Goal: Information Seeking & Learning: Learn about a topic

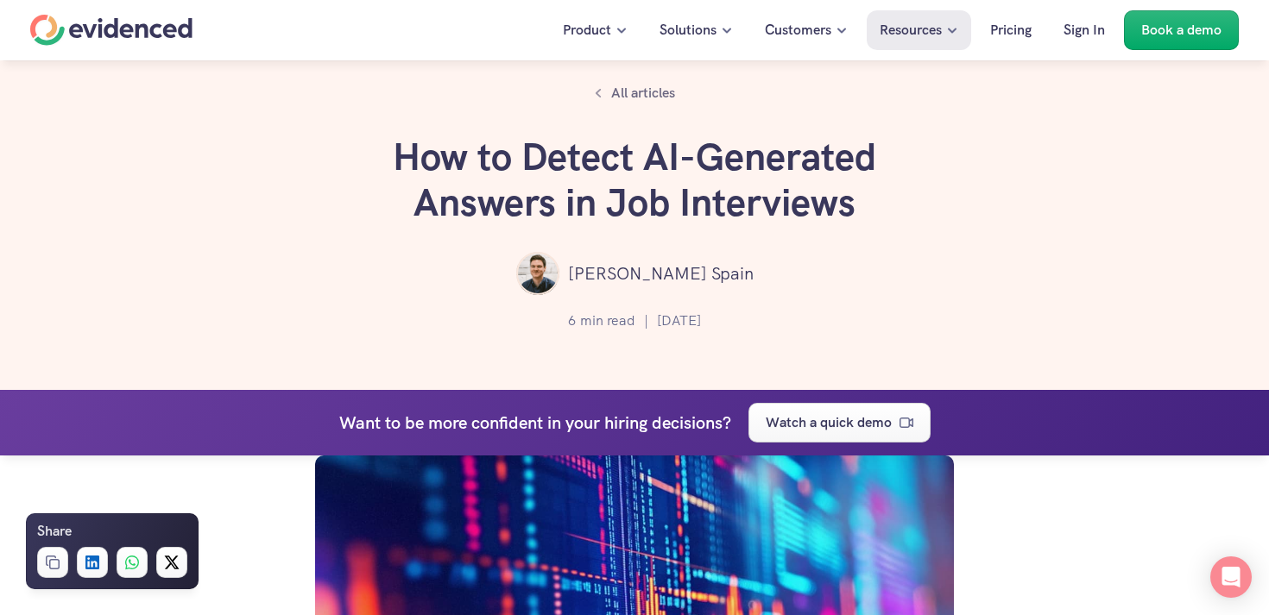
scroll to position [5891, 0]
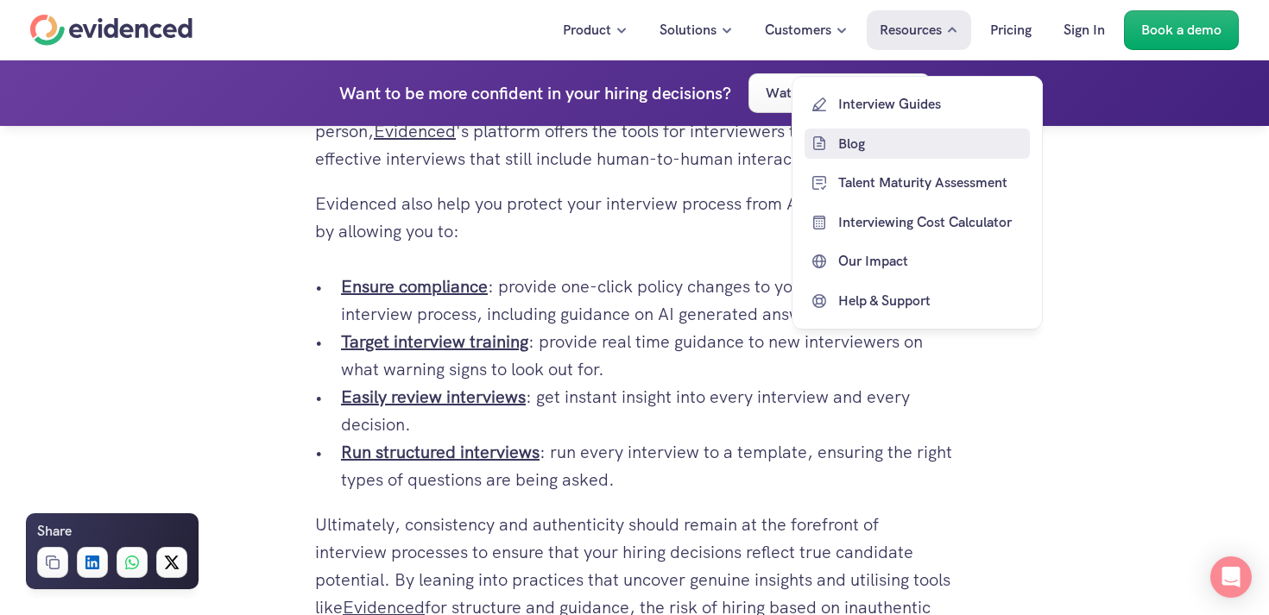
click at [841, 143] on p "Blog" at bounding box center [931, 143] width 187 height 22
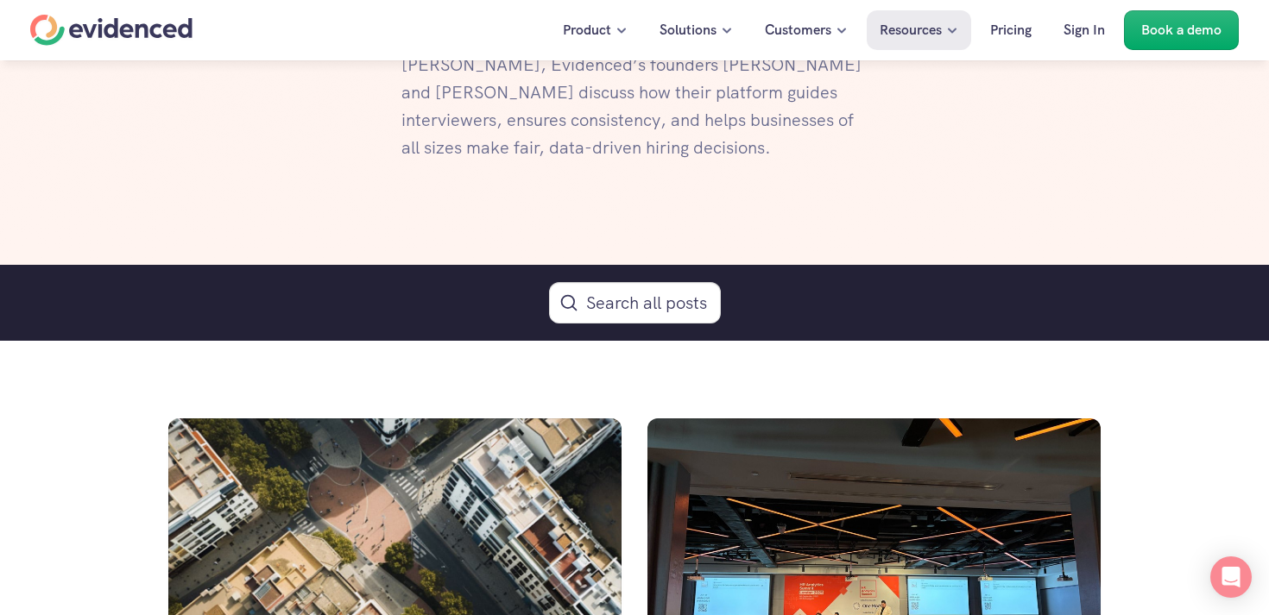
scroll to position [809, 0]
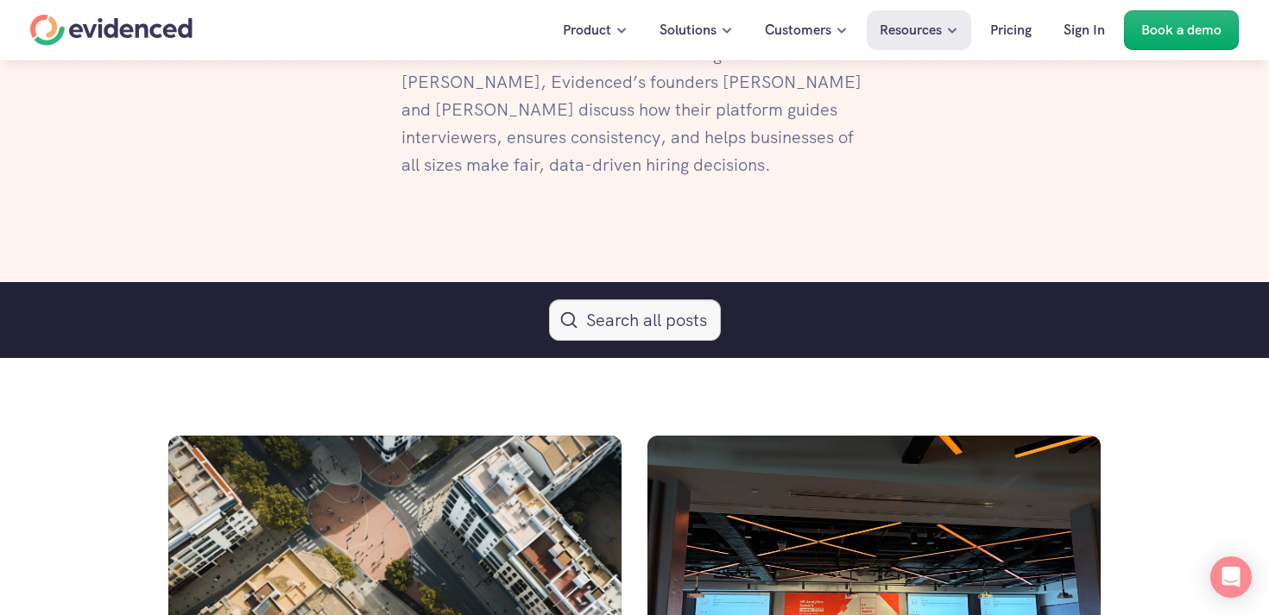
click at [626, 315] on icon "Search Icon" at bounding box center [634, 319] width 17 height 17
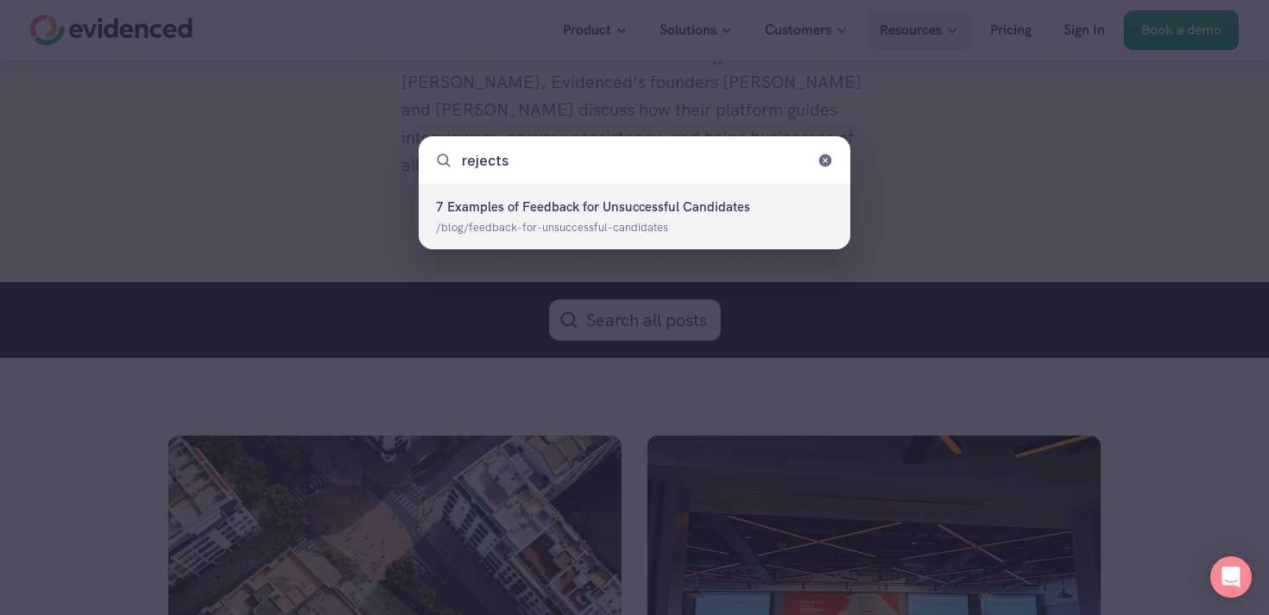
type input "reject"
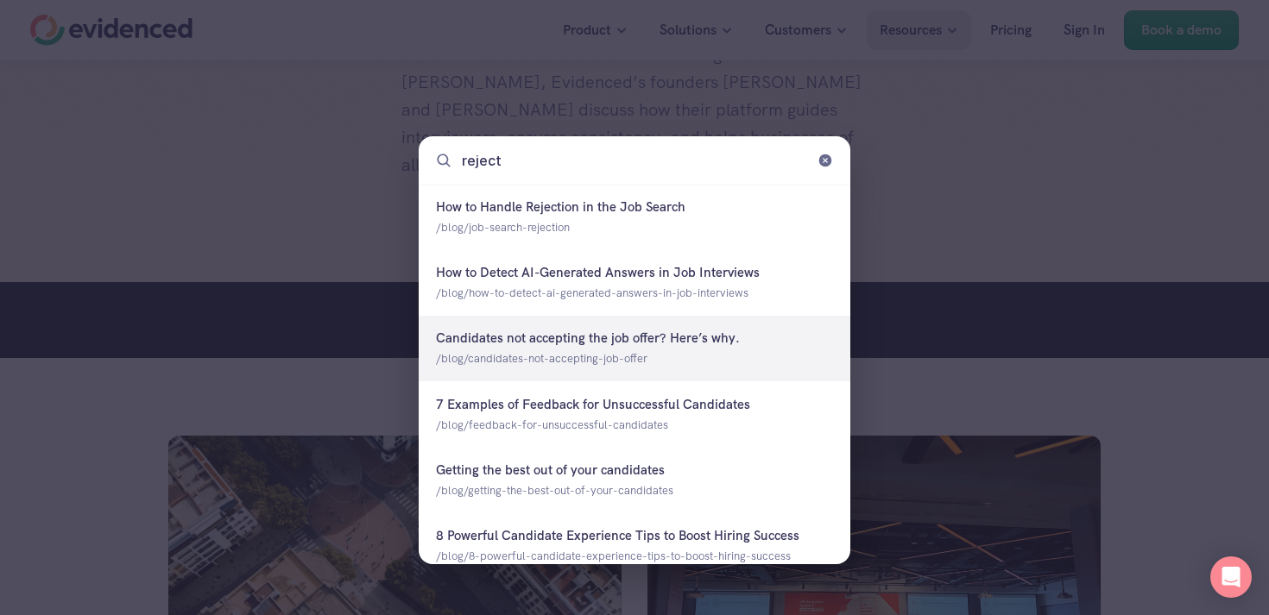
click at [704, 371] on div at bounding box center [635, 348] width 432 height 65
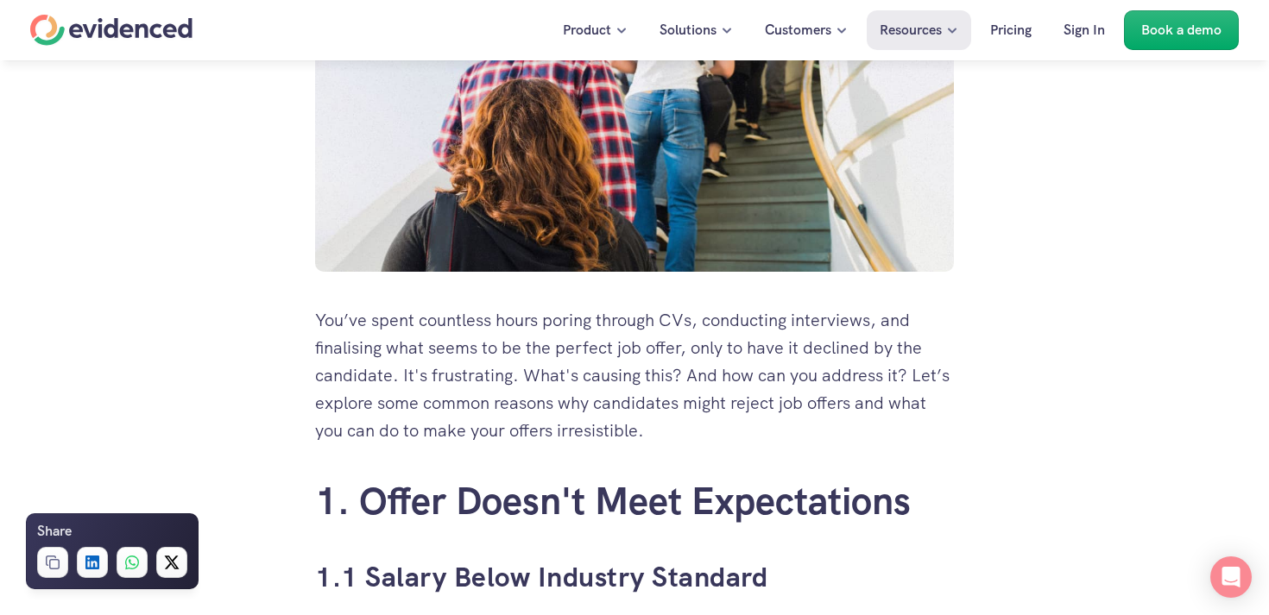
scroll to position [142, 0]
